Goal: Answer question/provide support

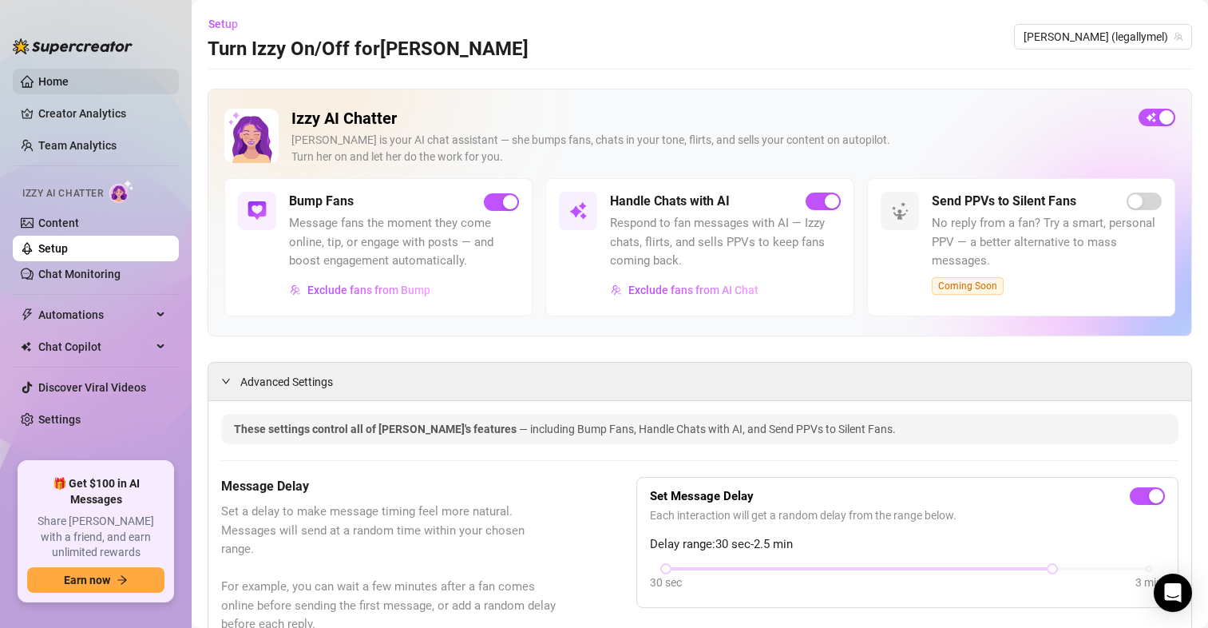
click at [56, 75] on link "Home" at bounding box center [53, 81] width 30 height 13
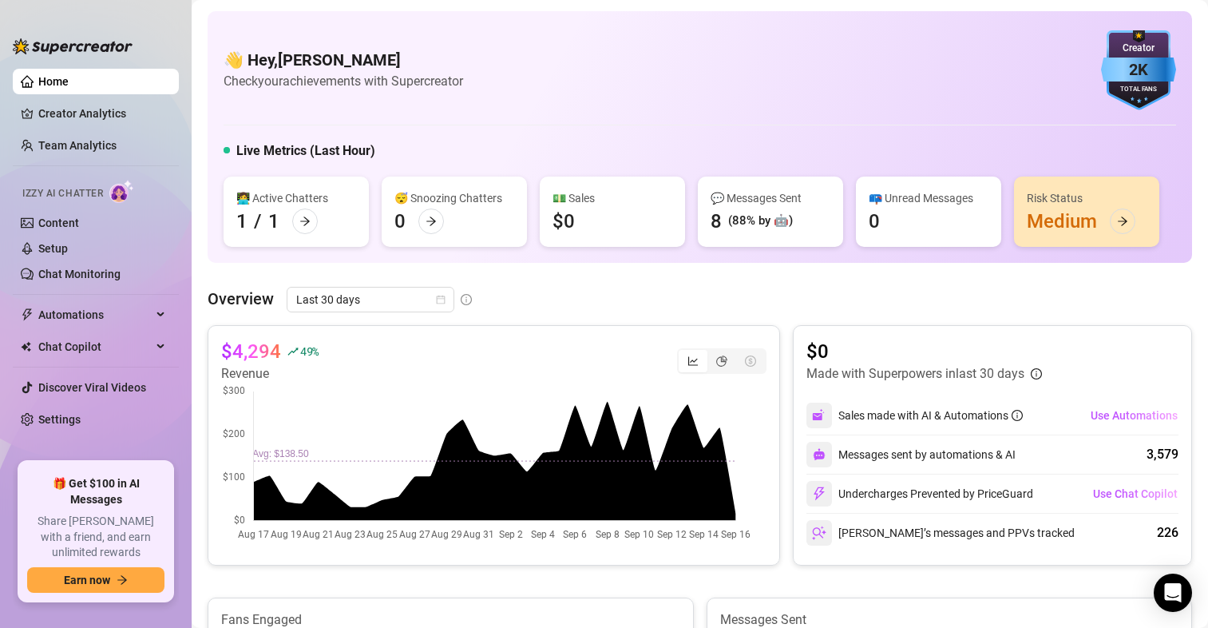
click at [1045, 222] on div "Risk Status Medium" at bounding box center [1086, 211] width 145 height 70
click at [1076, 219] on div "Risk Status Medium" at bounding box center [1086, 211] width 145 height 70
click at [1124, 220] on icon "arrow-right" at bounding box center [1123, 220] width 10 height 9
click at [65, 267] on link "Chat Monitoring" at bounding box center [79, 273] width 82 height 13
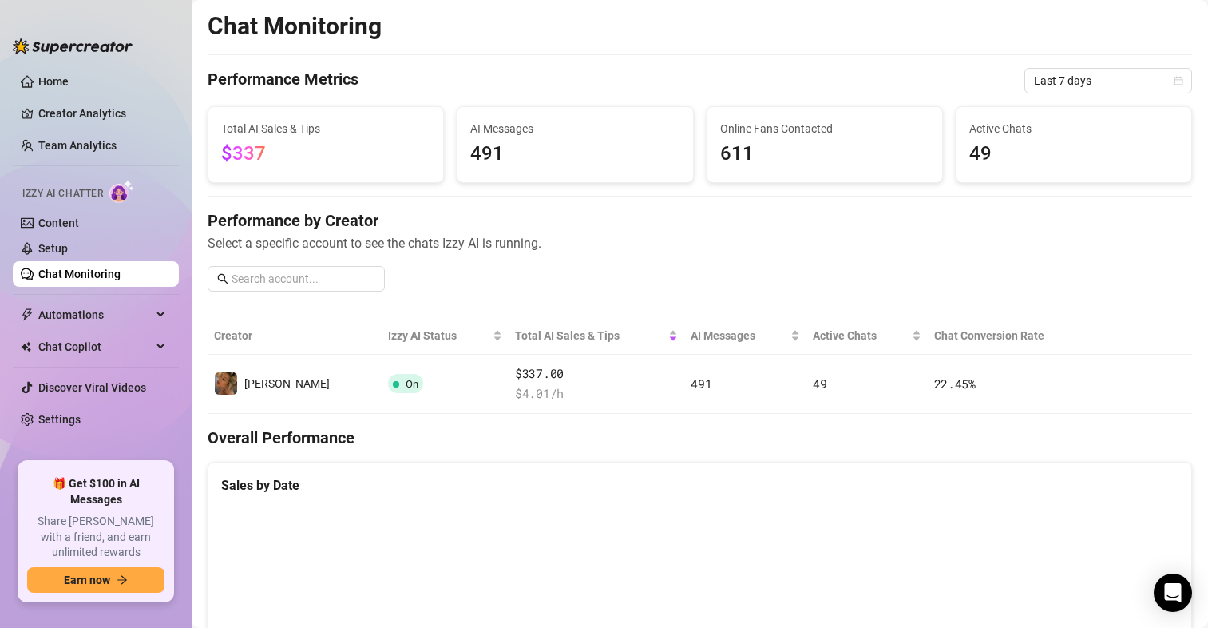
click at [991, 154] on span "49" at bounding box center [1073, 154] width 209 height 30
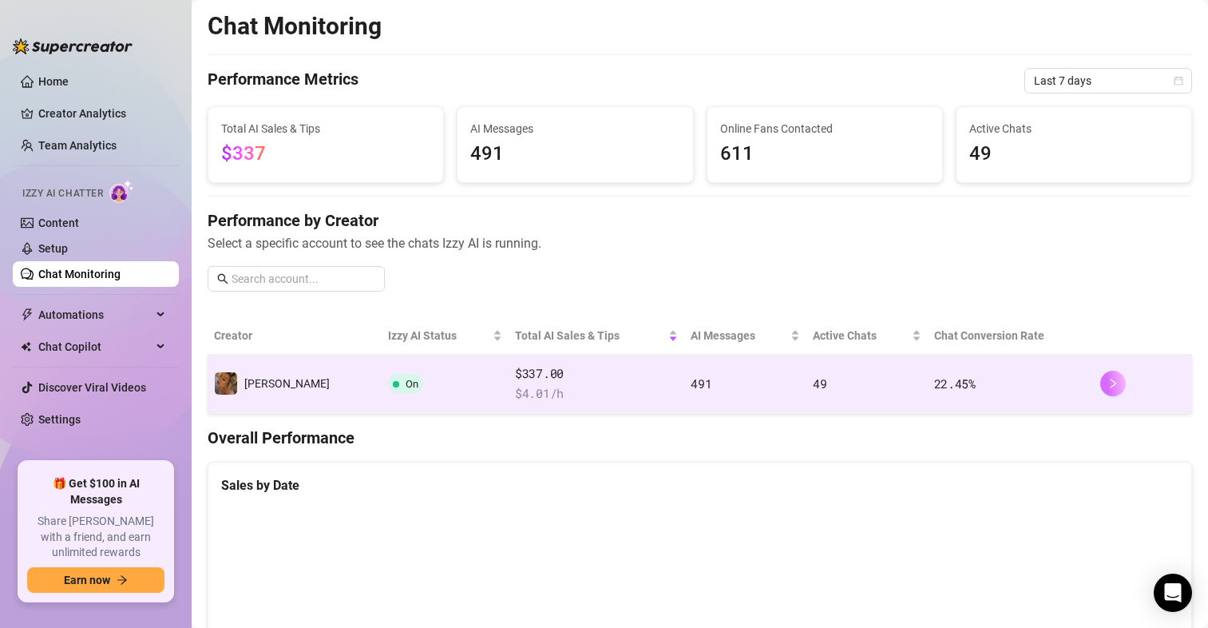
click at [1100, 390] on button "button" at bounding box center [1113, 383] width 26 height 26
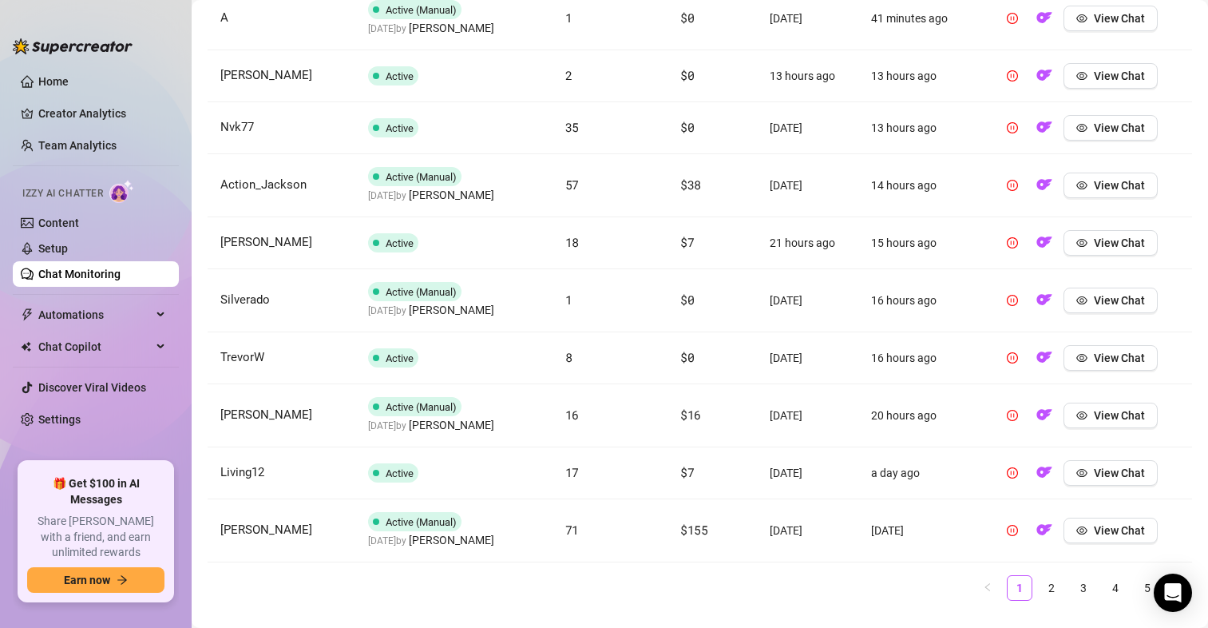
scroll to position [685, 0]
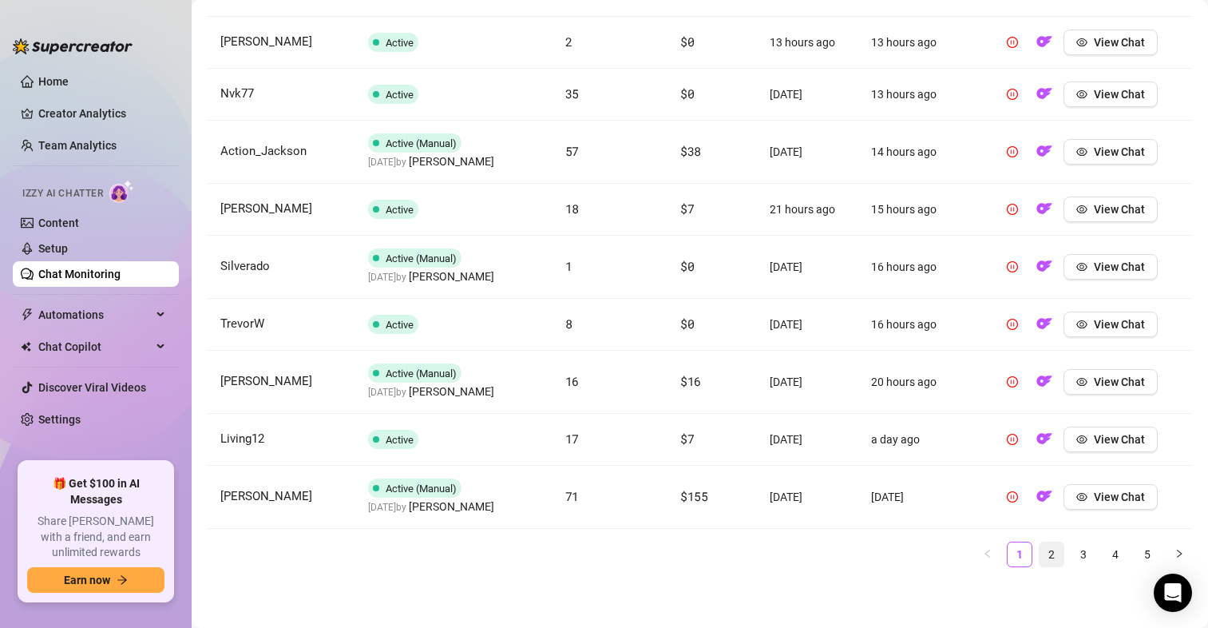
click at [1039, 558] on link "2" at bounding box center [1051, 554] width 24 height 24
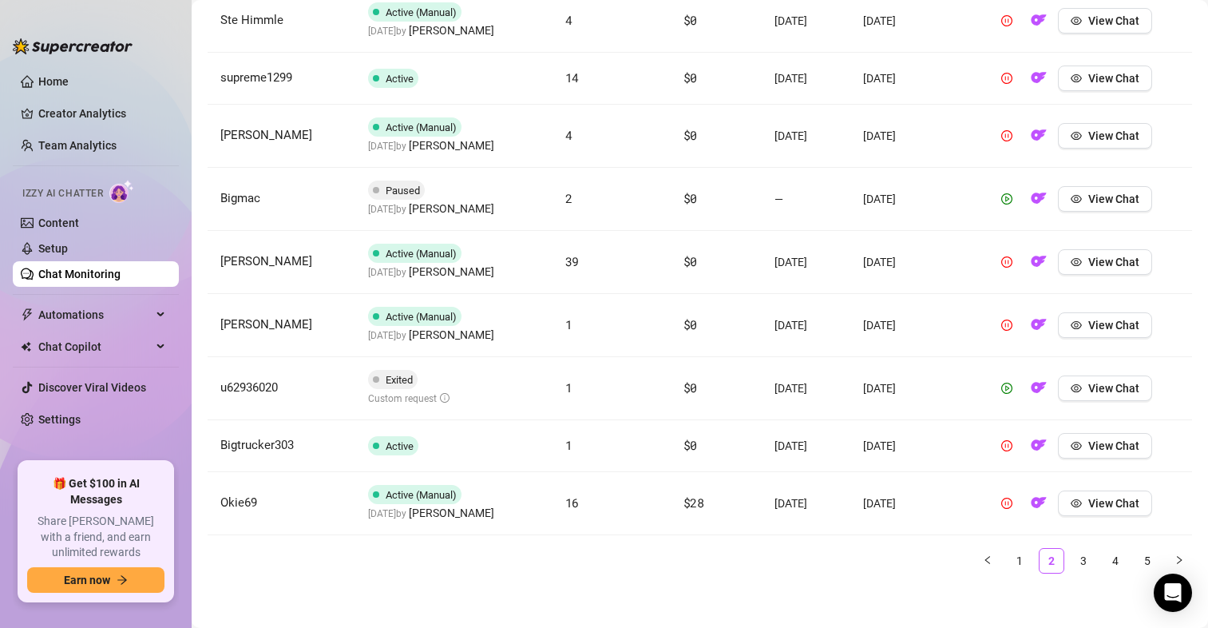
scroll to position [719, 0]
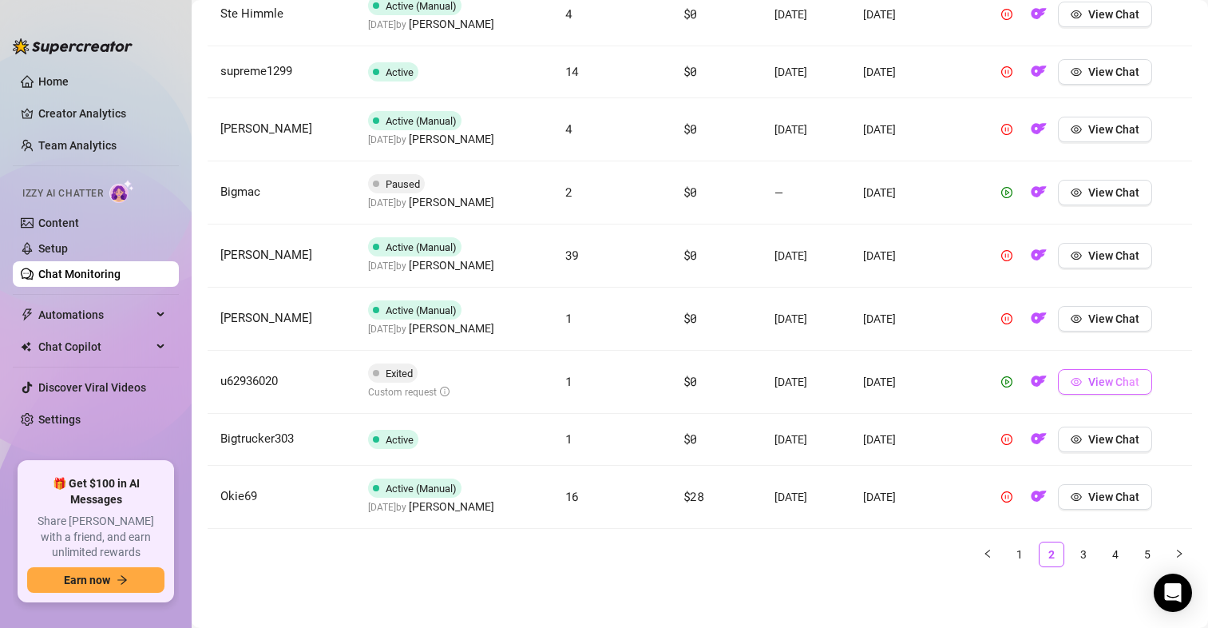
click at [1062, 379] on button "View Chat" at bounding box center [1105, 382] width 94 height 26
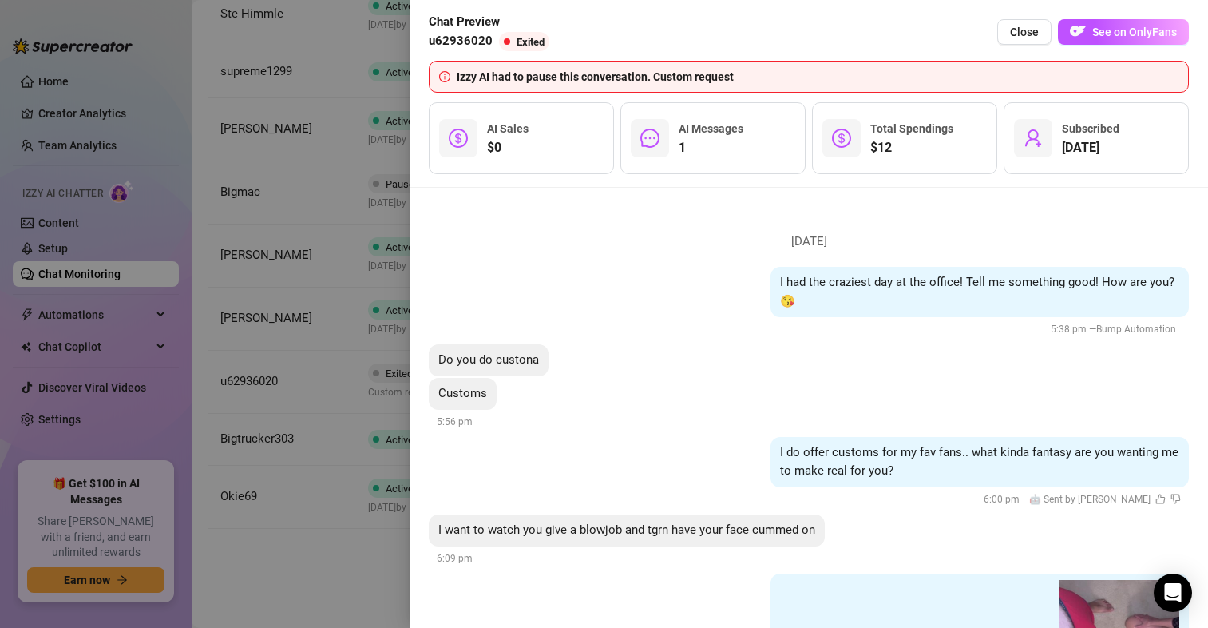
scroll to position [179, 0]
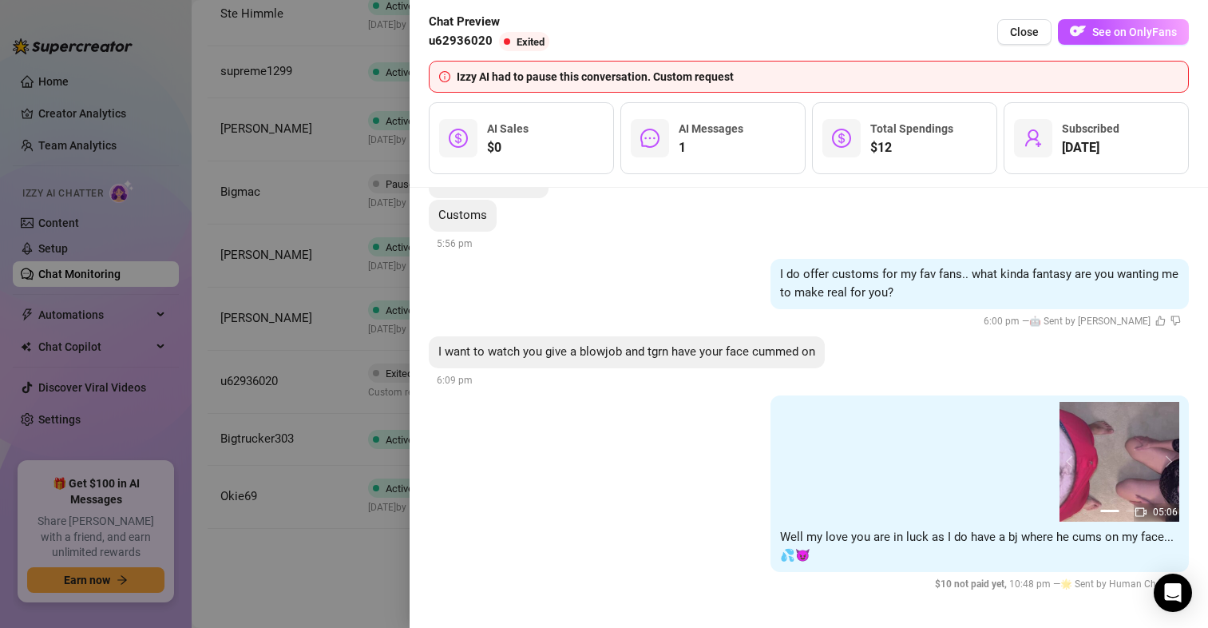
click at [335, 315] on div at bounding box center [604, 314] width 1208 height 628
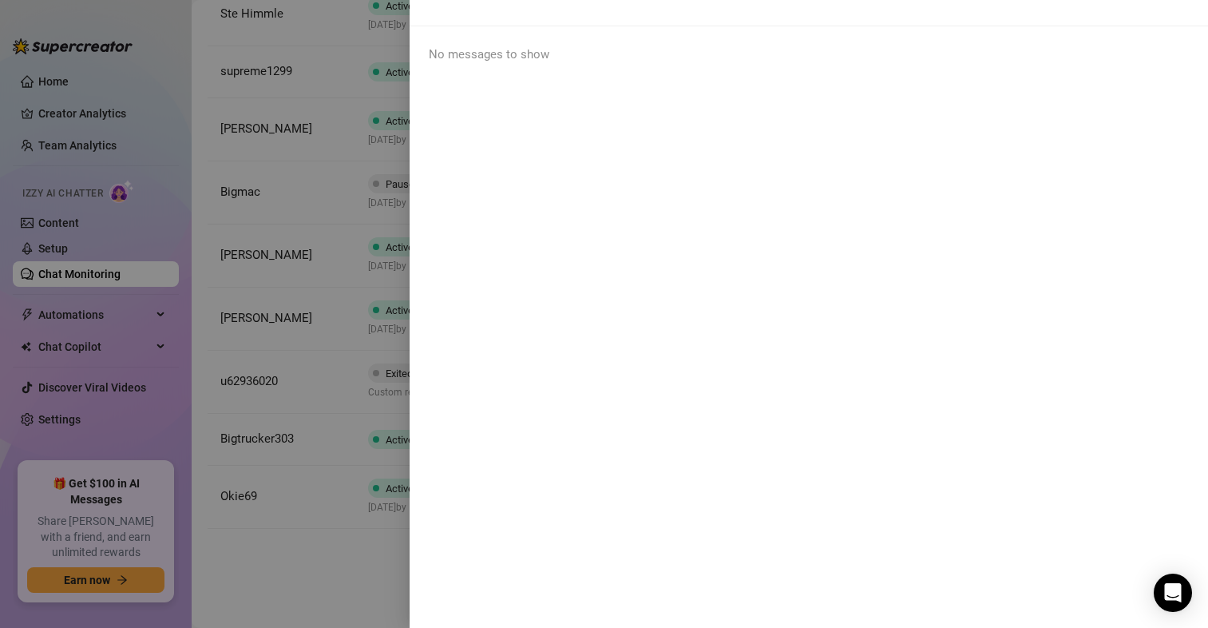
scroll to position [0, 0]
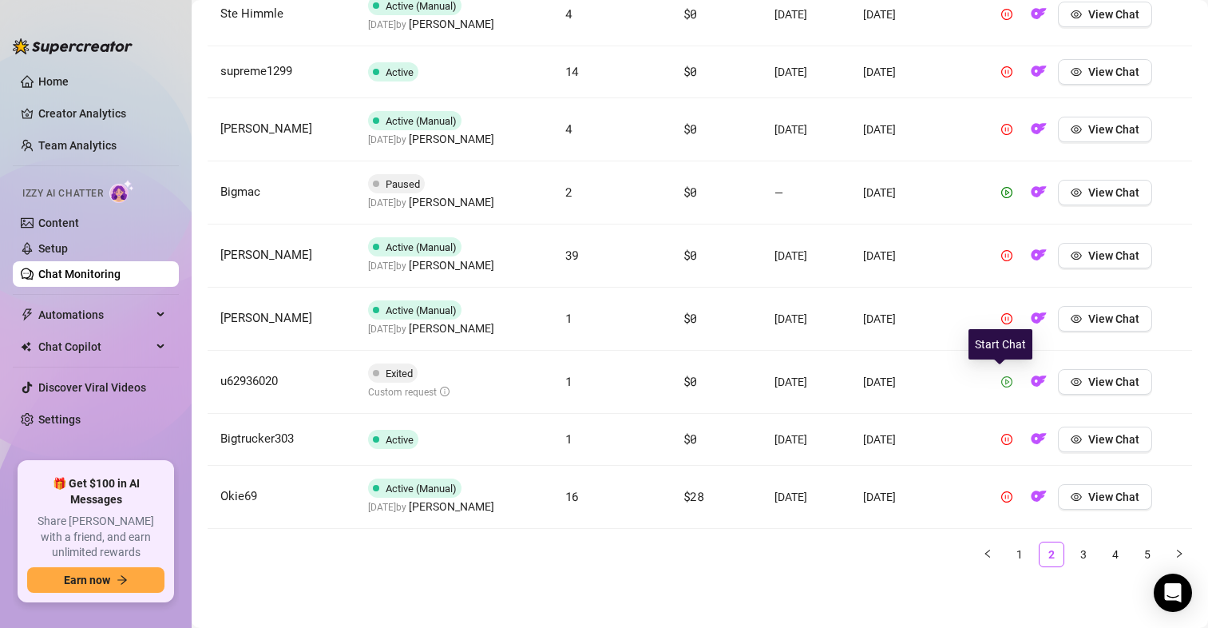
click at [1002, 377] on icon "play-circle" at bounding box center [1006, 381] width 11 height 11
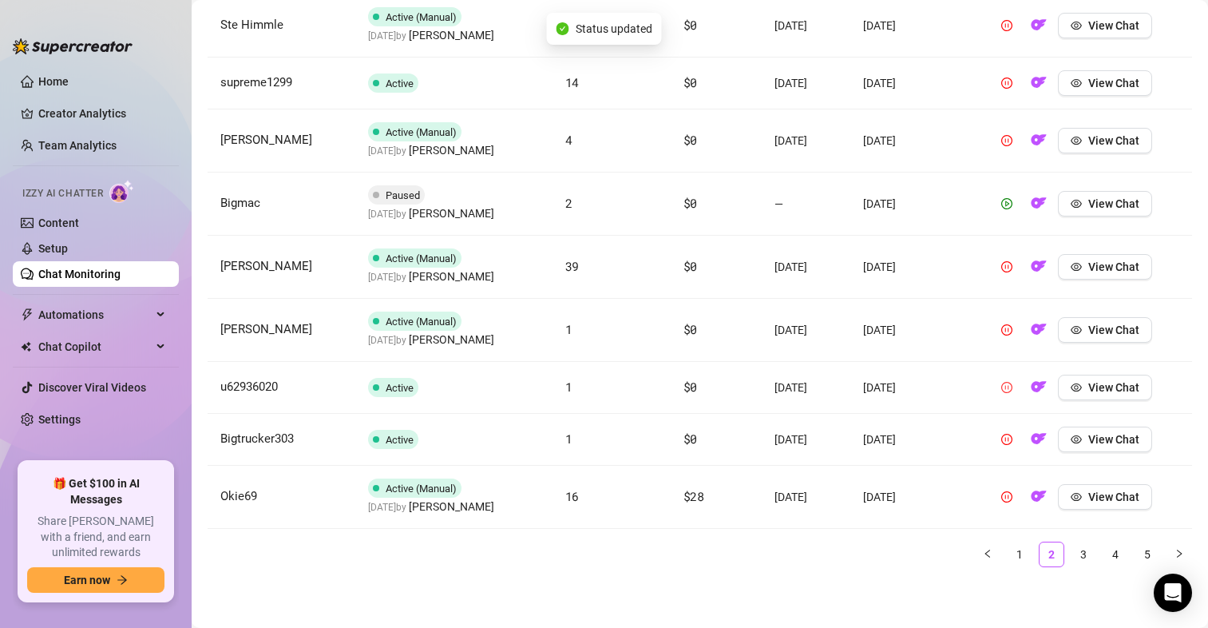
scroll to position [707, 0]
